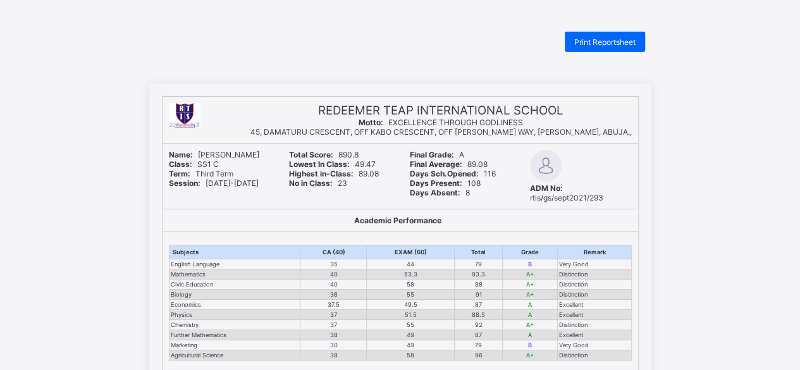
click at [631, 190] on div "ADM No: rtis/gs/sept2021/293" at bounding box center [581, 192] width 102 height 19
click at [592, 42] on span "Print Reportsheet" at bounding box center [604, 41] width 61 height 9
click at [599, 40] on span "Print Reportsheet" at bounding box center [604, 41] width 61 height 9
click at [603, 42] on span "Print Reportsheet" at bounding box center [604, 41] width 61 height 9
click at [589, 39] on span "Print Reportsheet" at bounding box center [604, 41] width 61 height 9
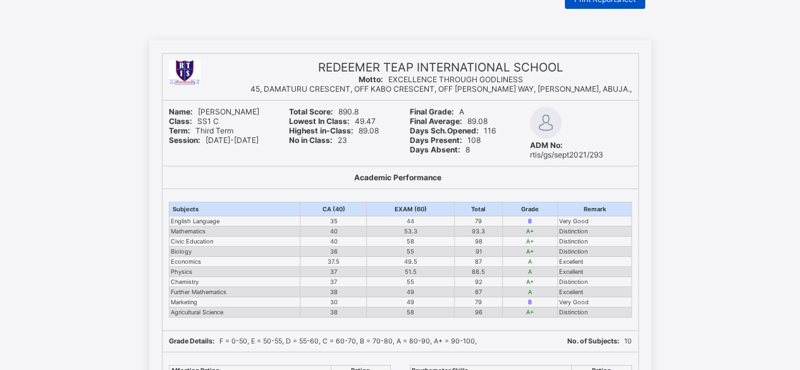
scroll to position [36, 0]
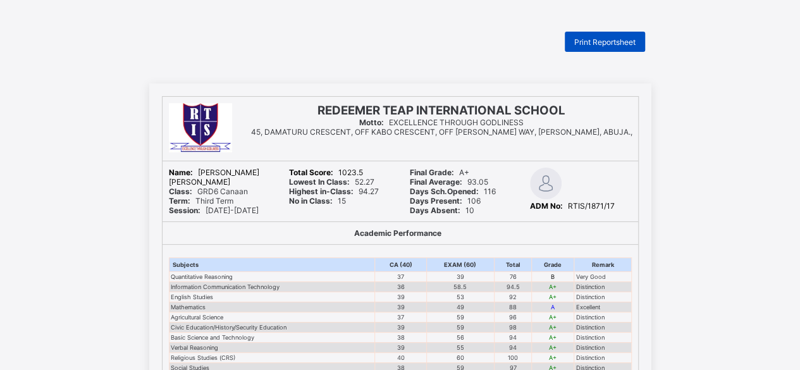
click at [608, 40] on span "Print Reportsheet" at bounding box center [604, 41] width 61 height 9
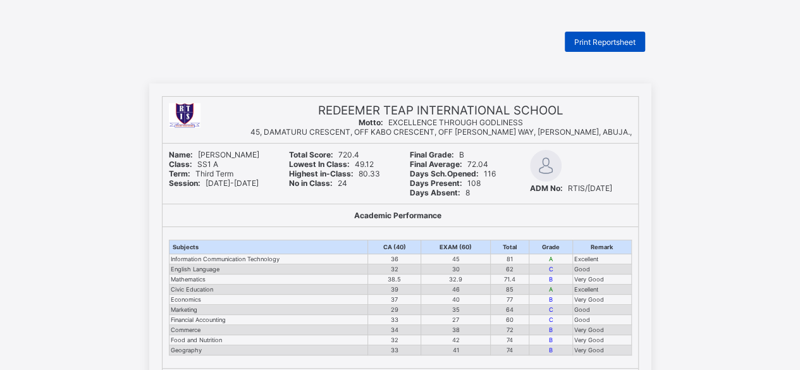
click at [607, 38] on span "Print Reportsheet" at bounding box center [604, 41] width 61 height 9
